Goal: Task Accomplishment & Management: Complete application form

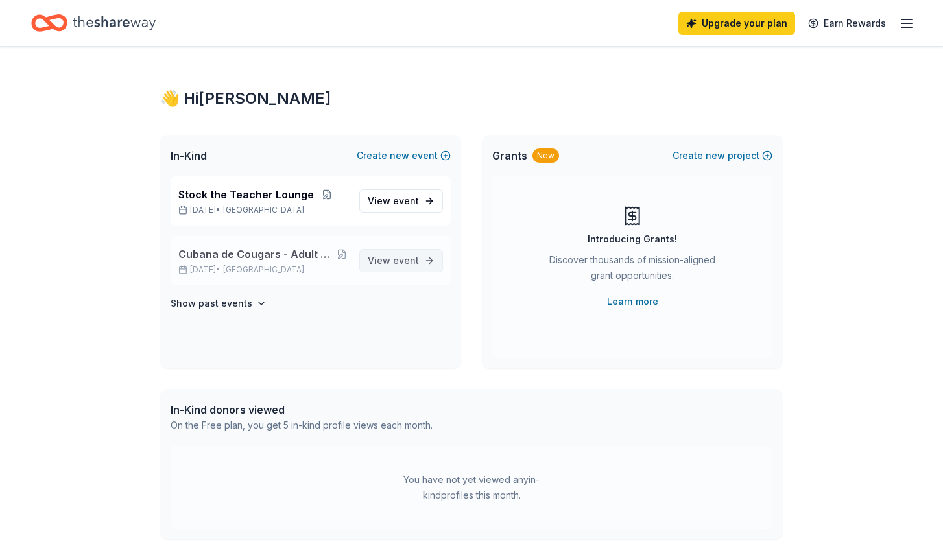
click at [397, 264] on span "event" at bounding box center [406, 260] width 26 height 11
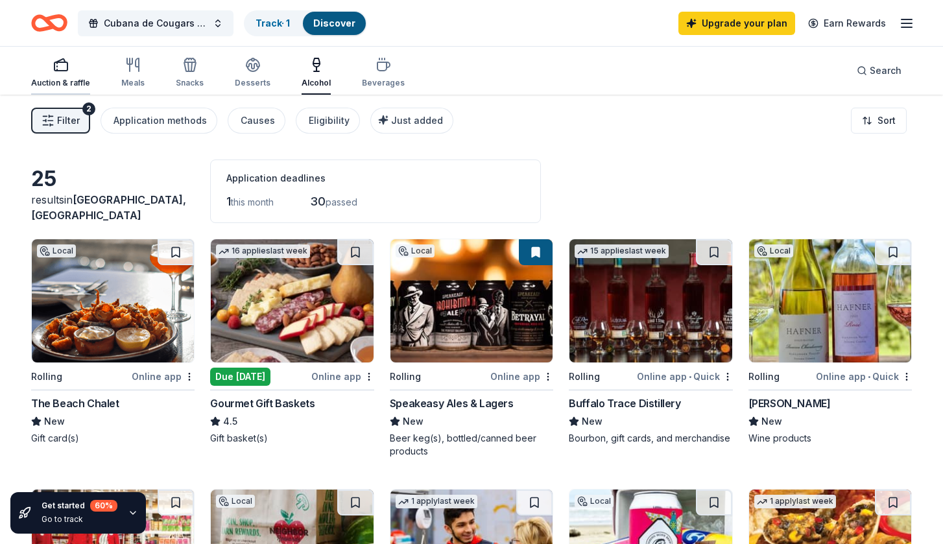
click at [80, 67] on div "button" at bounding box center [60, 65] width 59 height 16
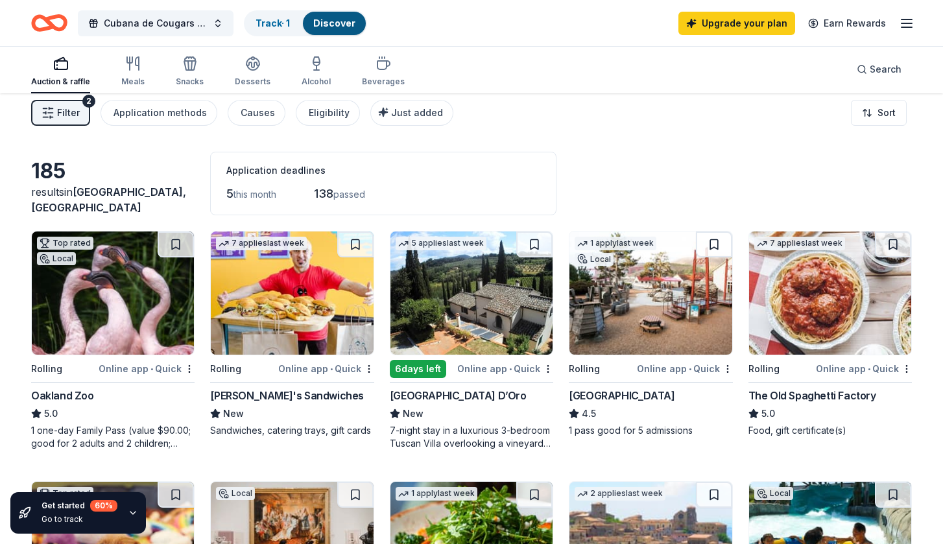
scroll to position [10, 0]
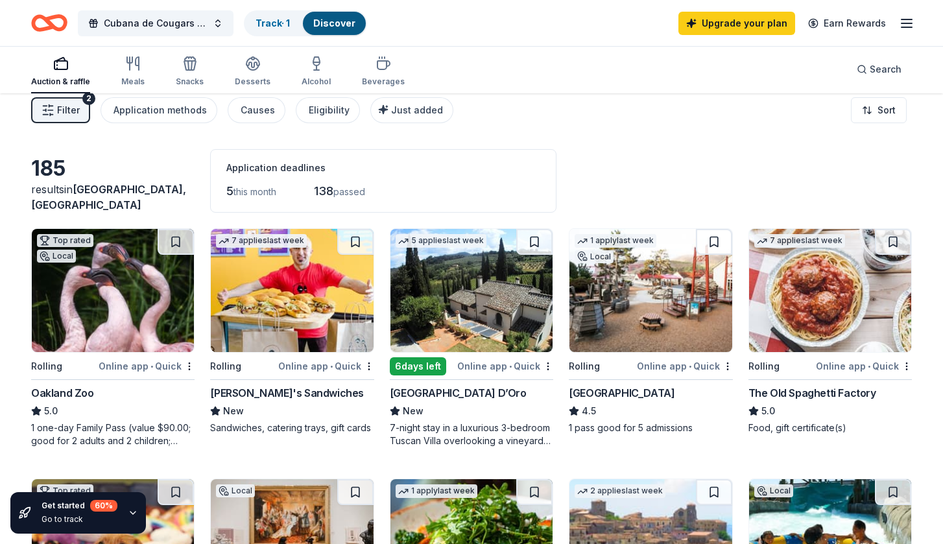
click at [134, 301] on img at bounding box center [113, 290] width 162 height 123
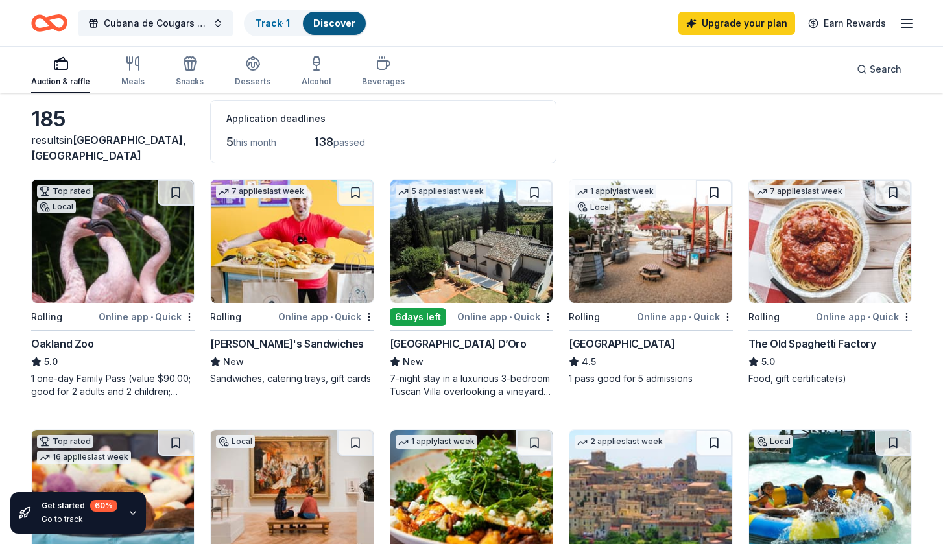
scroll to position [80, 0]
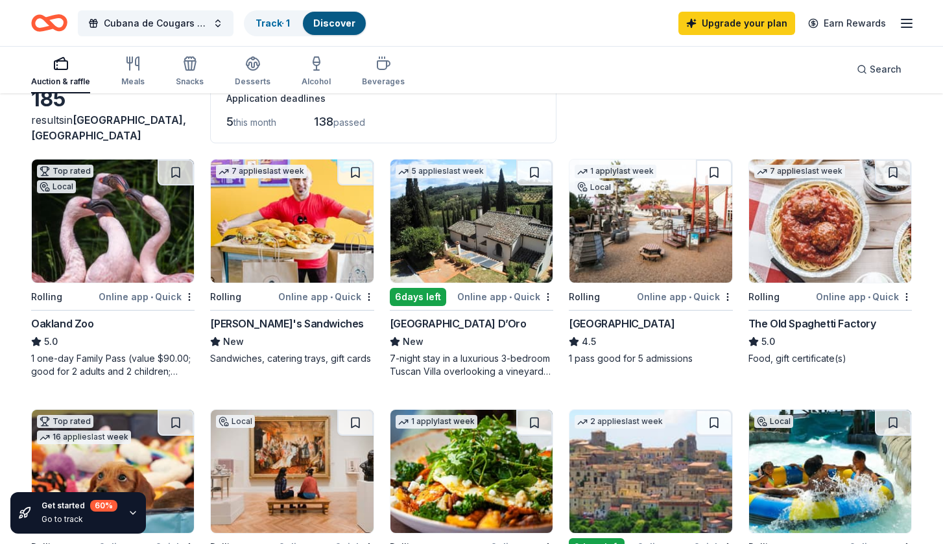
click at [639, 241] on img at bounding box center [650, 220] width 162 height 123
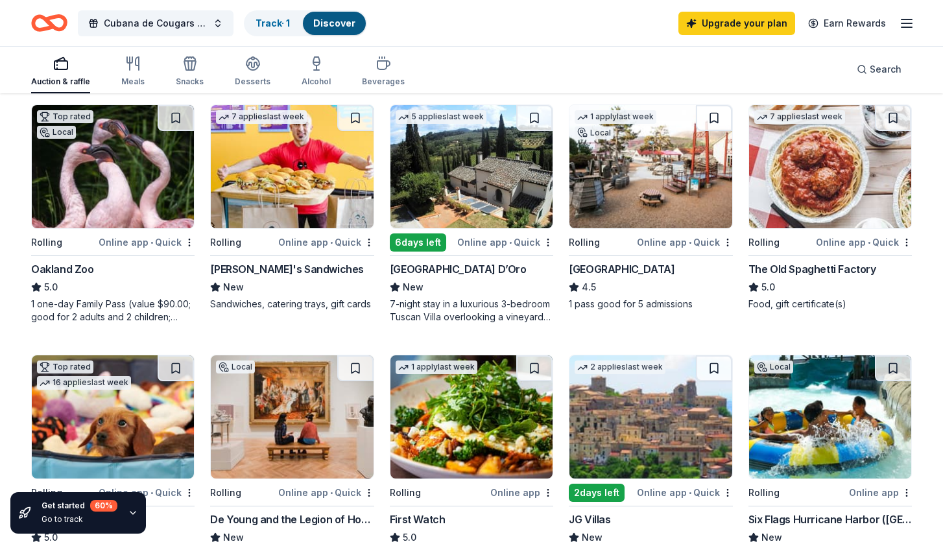
scroll to position [132, 0]
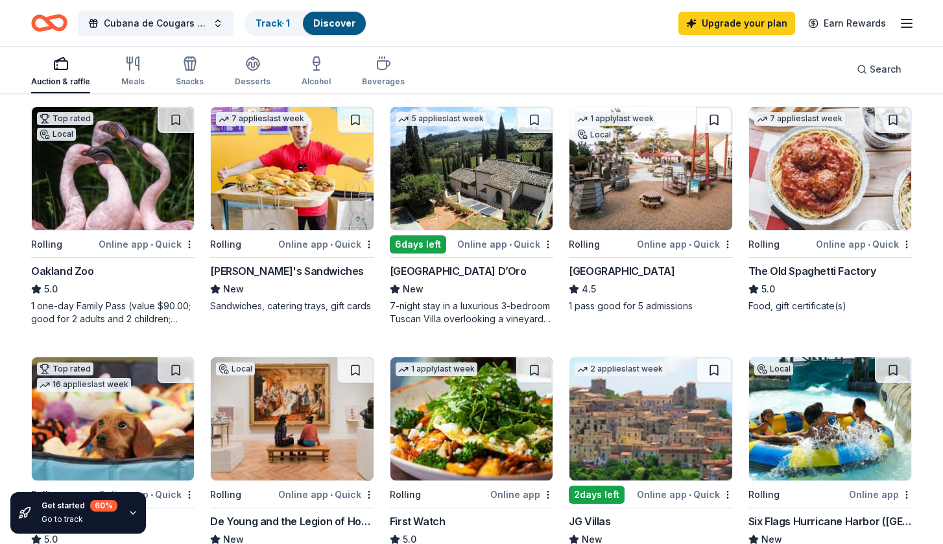
click at [283, 174] on img at bounding box center [292, 168] width 162 height 123
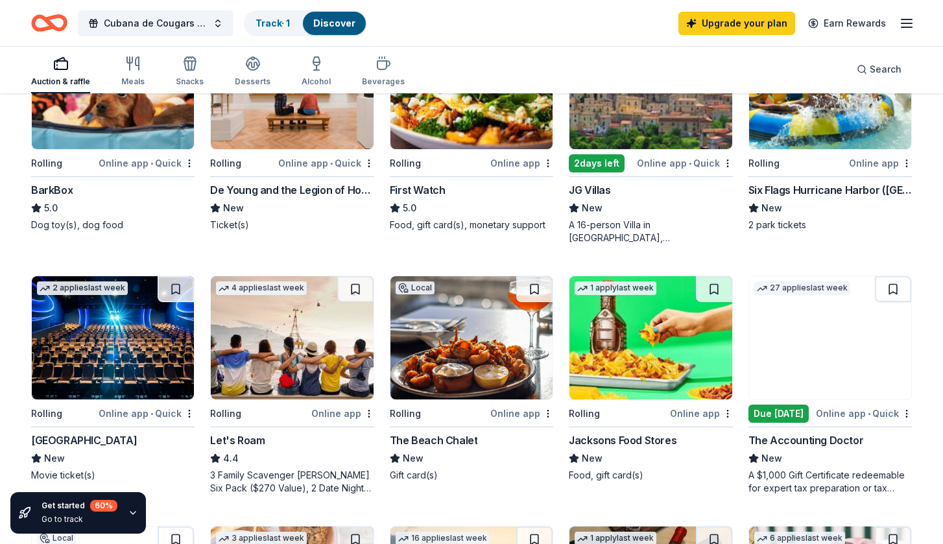
scroll to position [464, 0]
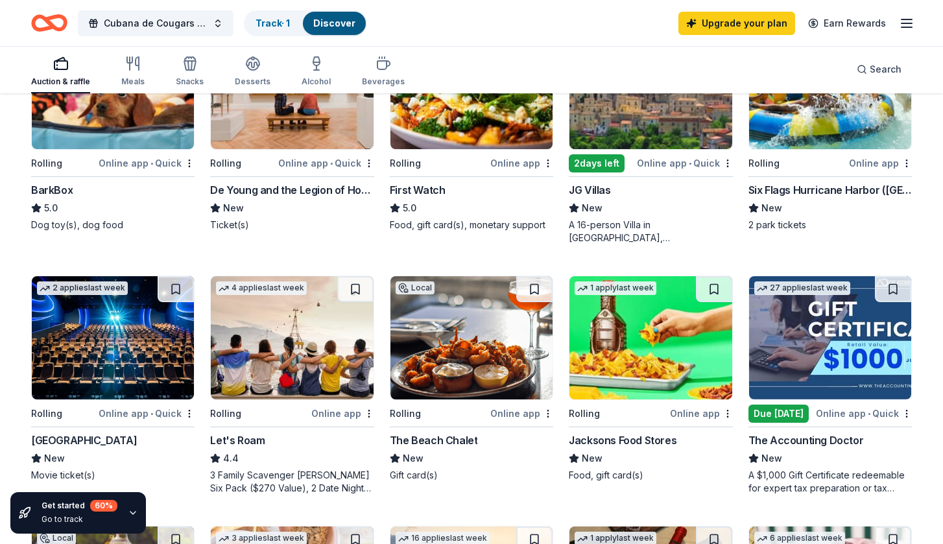
click at [257, 342] on img at bounding box center [292, 337] width 162 height 123
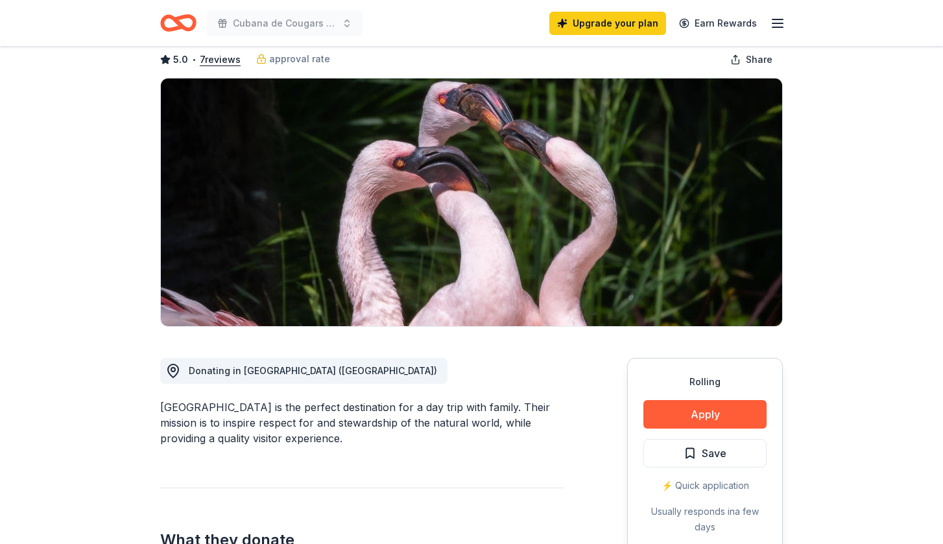
scroll to position [71, 0]
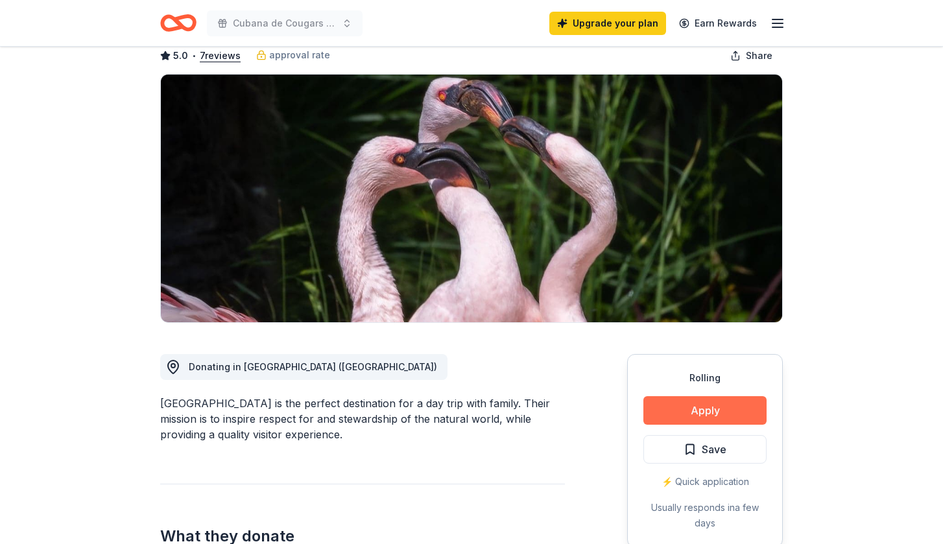
click at [734, 414] on button "Apply" at bounding box center [704, 410] width 123 height 29
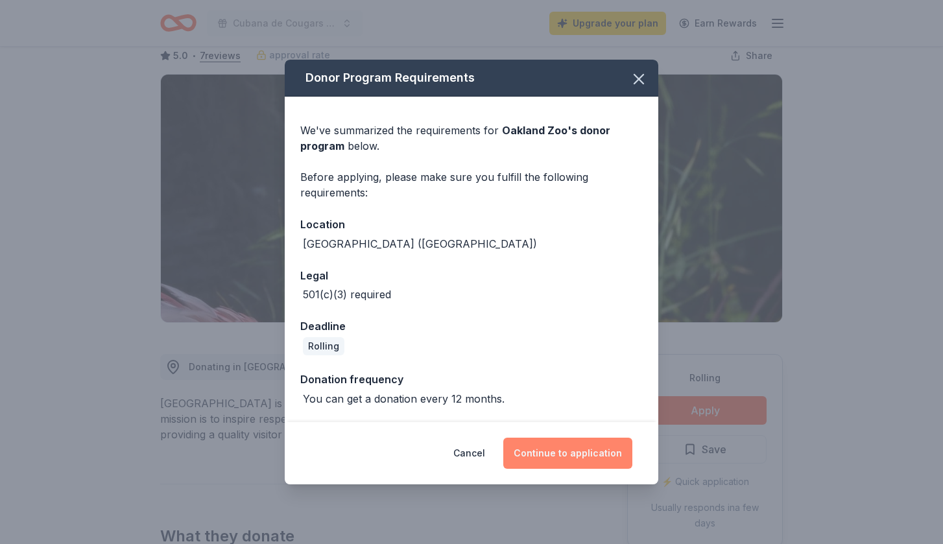
click at [585, 449] on button "Continue to application" at bounding box center [567, 453] width 129 height 31
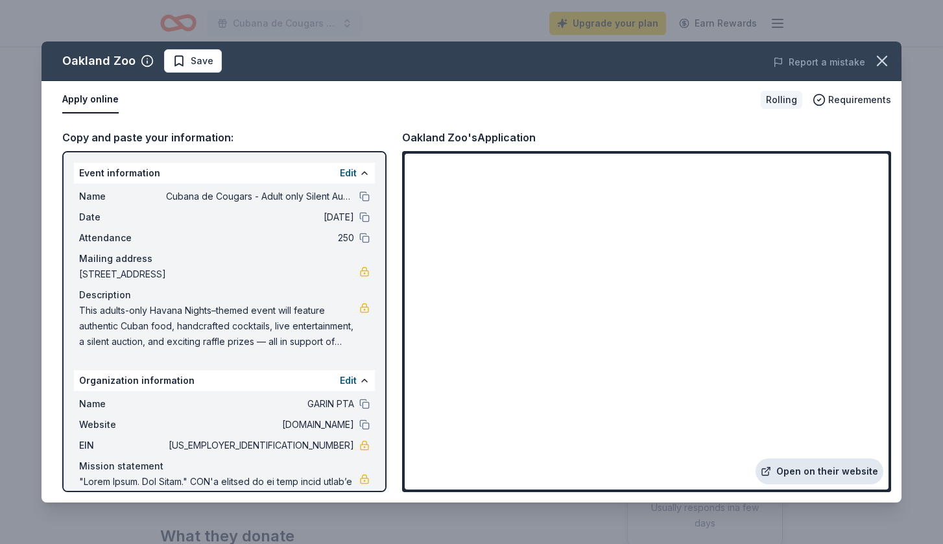
click at [834, 471] on link "Open on their website" at bounding box center [819, 471] width 128 height 26
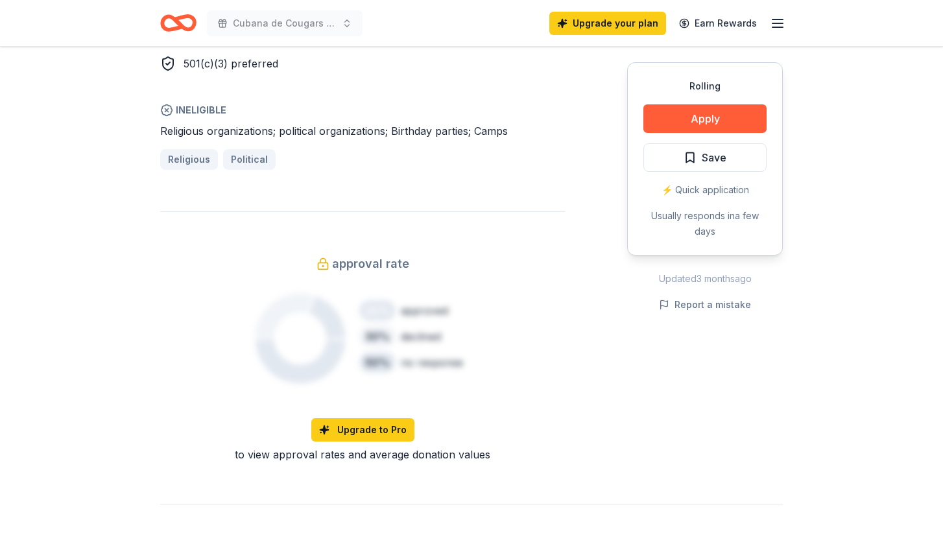
scroll to position [865, 0]
click at [701, 120] on button "Apply" at bounding box center [704, 118] width 123 height 29
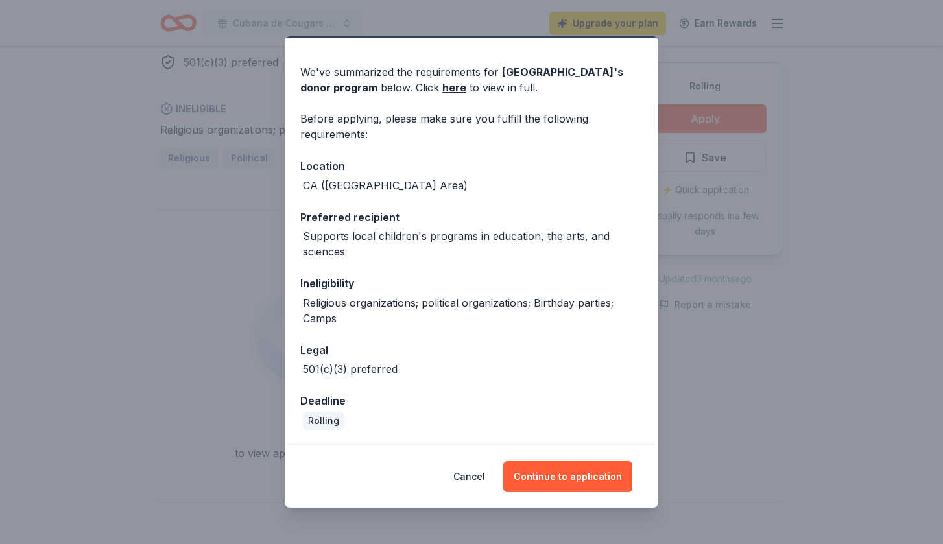
scroll to position [34, 0]
click at [558, 480] on button "Continue to application" at bounding box center [567, 476] width 129 height 31
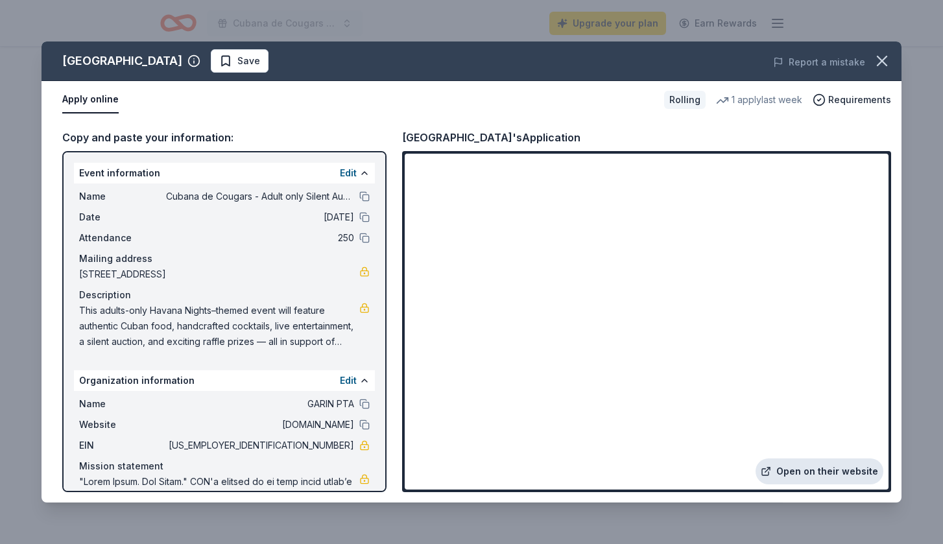
click at [801, 473] on link "Open on their website" at bounding box center [819, 471] width 128 height 26
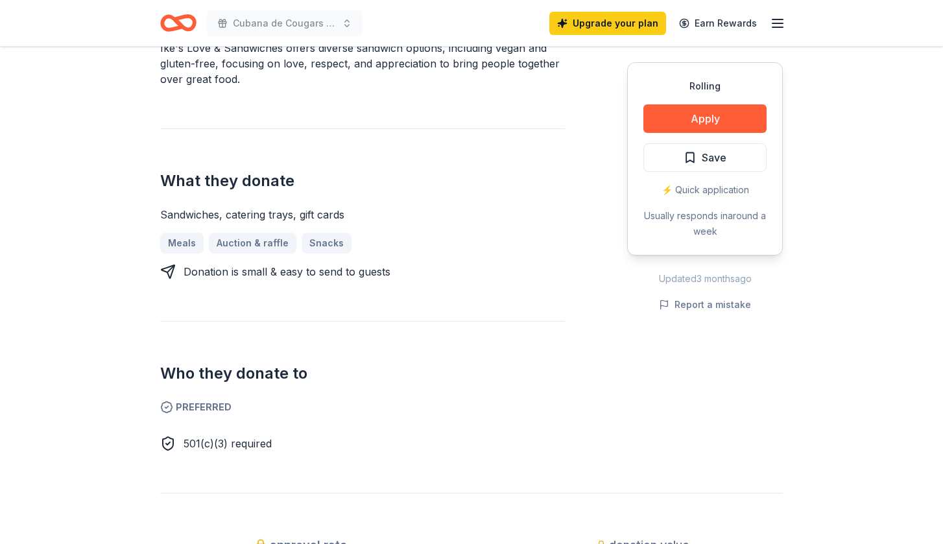
scroll to position [454, 0]
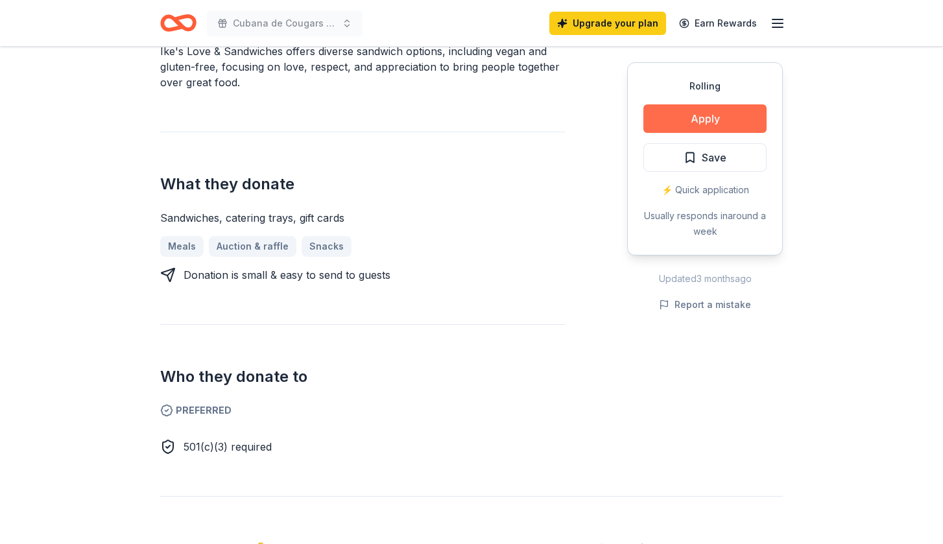
click at [711, 121] on button "Apply" at bounding box center [704, 118] width 123 height 29
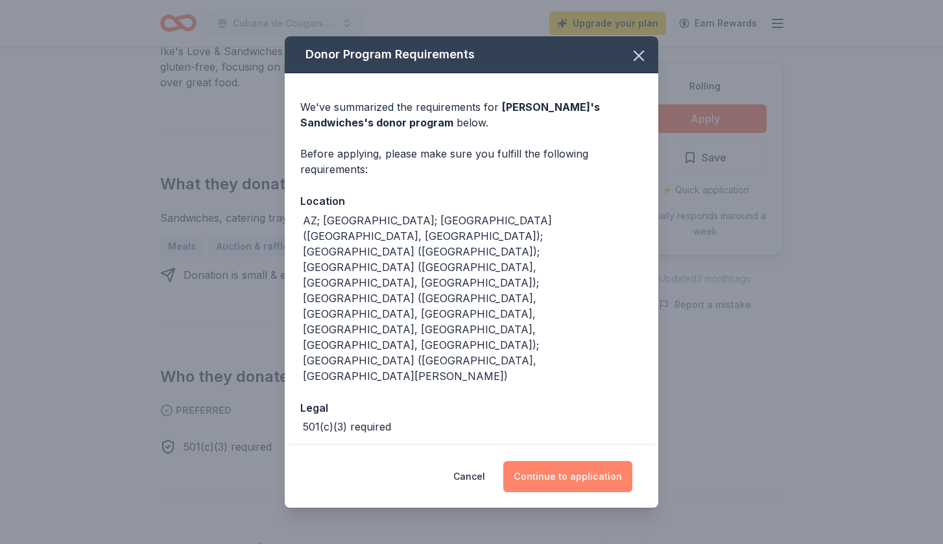
click at [574, 461] on button "Continue to application" at bounding box center [567, 476] width 129 height 31
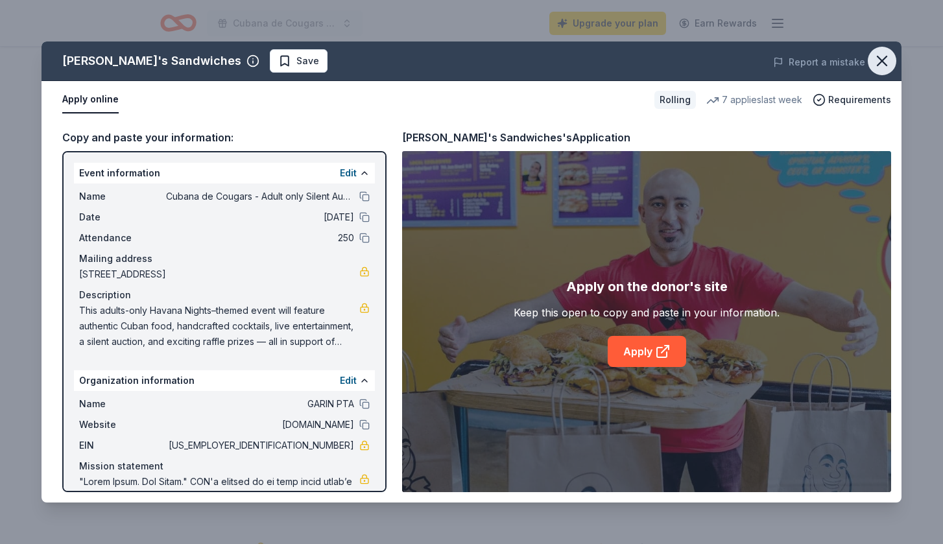
click at [885, 58] on icon "button" at bounding box center [881, 60] width 9 height 9
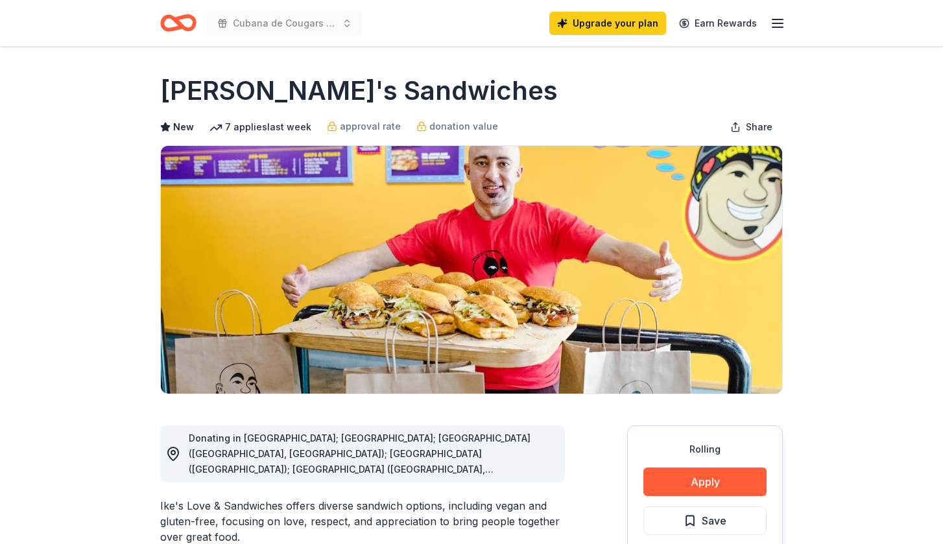
scroll to position [0, 0]
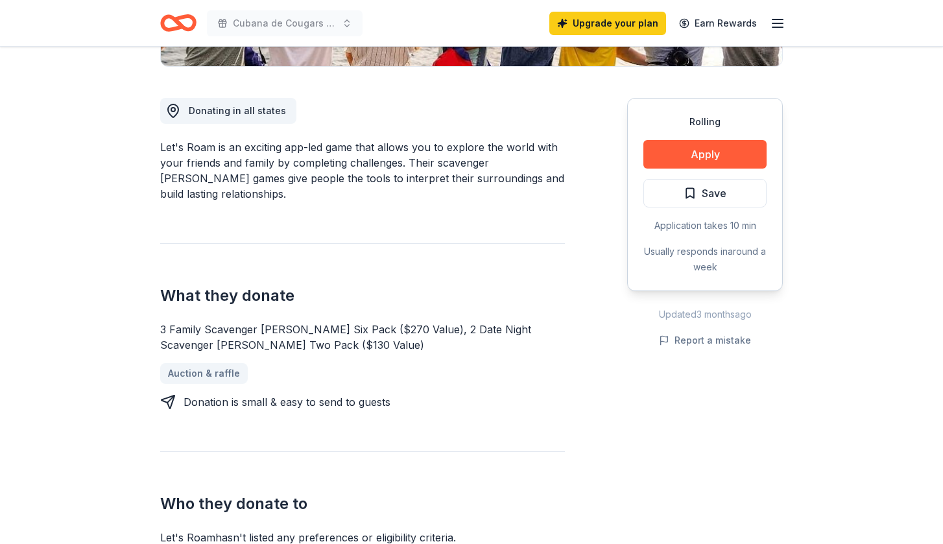
scroll to position [143, 0]
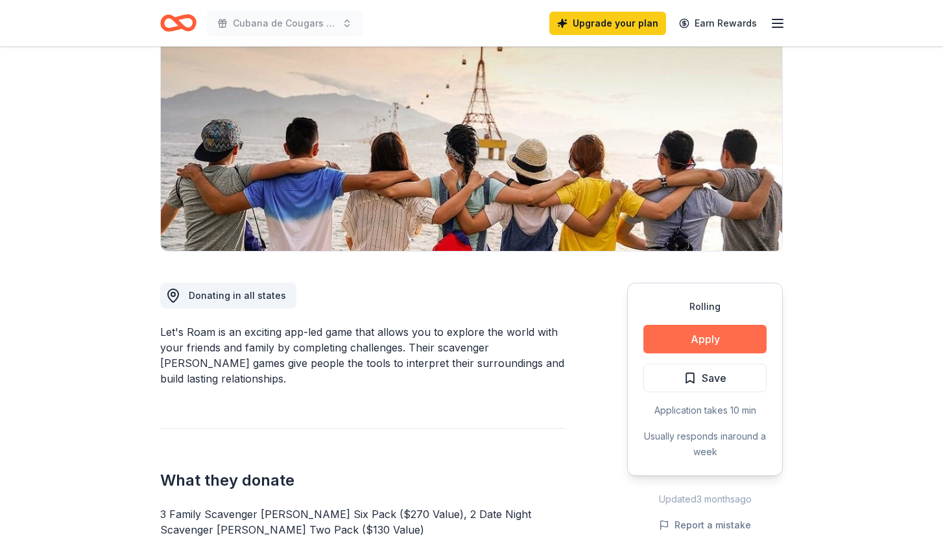
click at [731, 331] on button "Apply" at bounding box center [704, 339] width 123 height 29
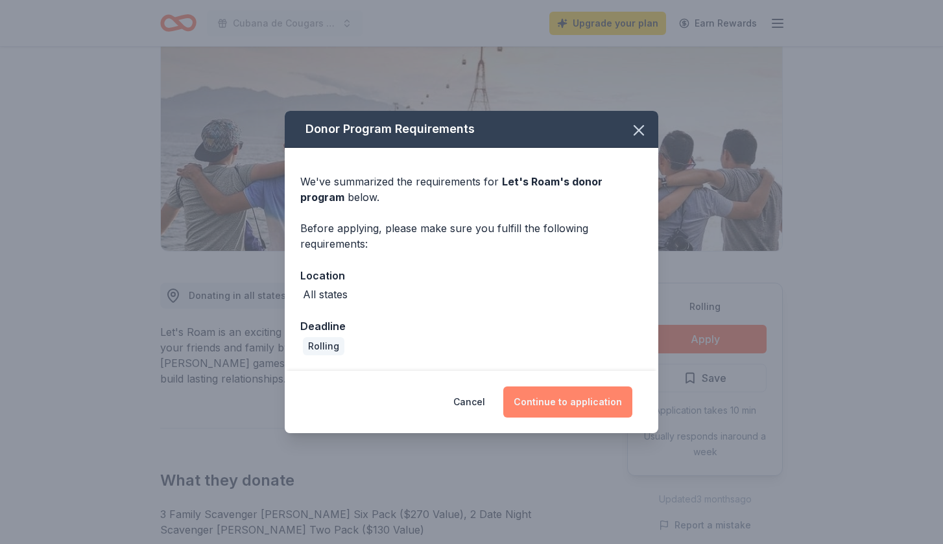
click at [581, 402] on button "Continue to application" at bounding box center [567, 401] width 129 height 31
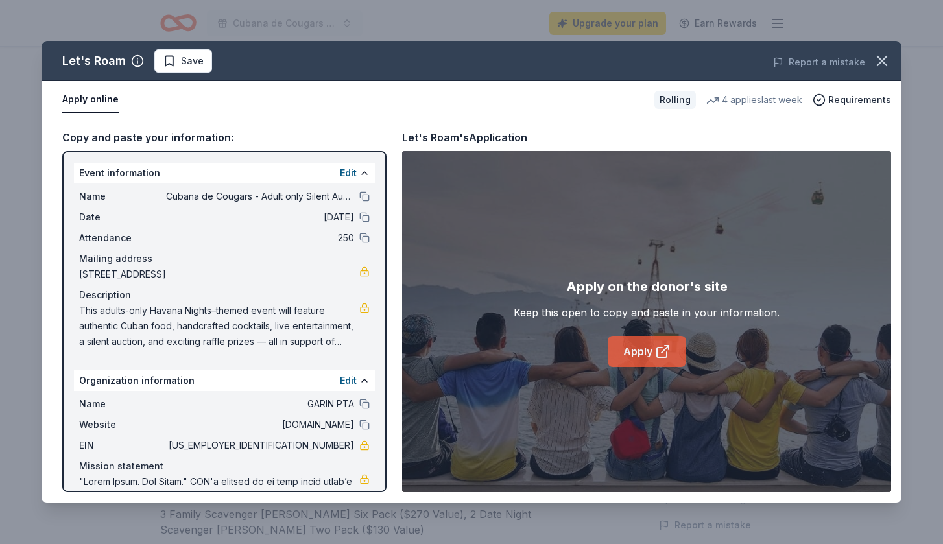
click at [652, 349] on link "Apply" at bounding box center [646, 351] width 78 height 31
